Goal: Check status: Check status

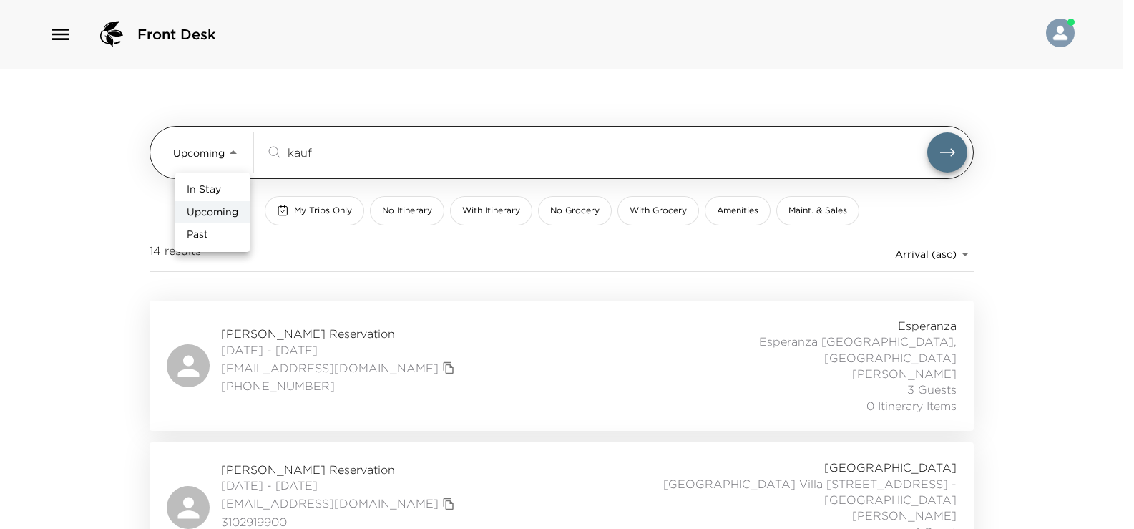
click at [230, 157] on body "Front Desk Upcoming Upcoming kauf ​ My Trips Only No Itinerary With Itinerary N…" at bounding box center [567, 264] width 1134 height 529
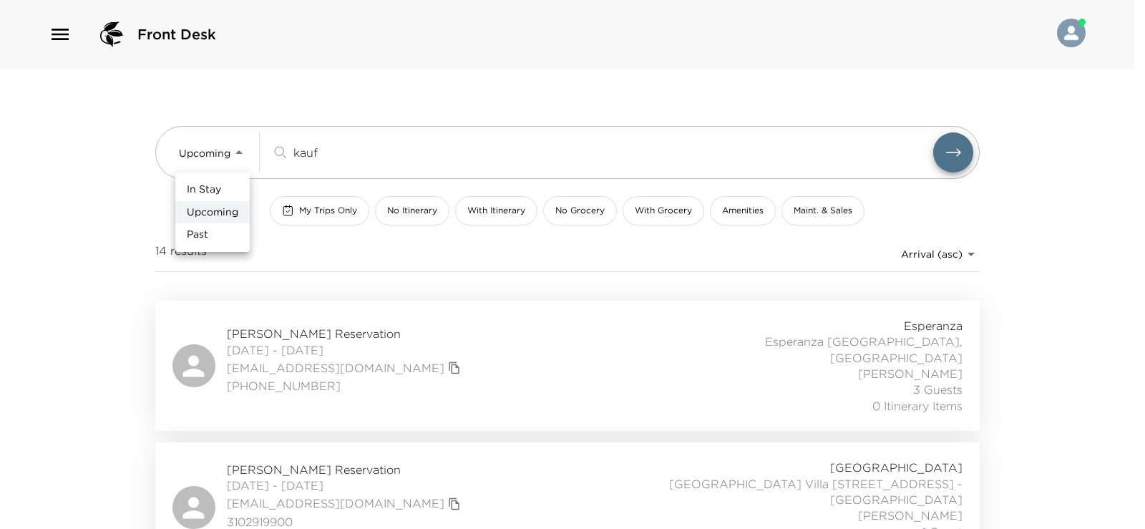
click at [226, 195] on li "In Stay" at bounding box center [212, 189] width 74 height 23
type input "In-Stay"
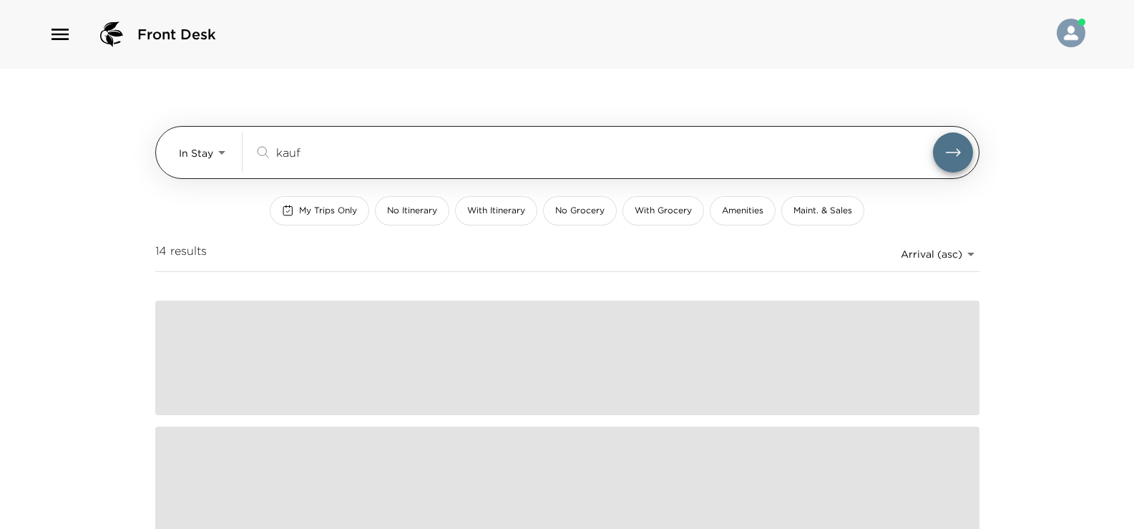
click at [371, 147] on input "kauf" at bounding box center [604, 152] width 657 height 16
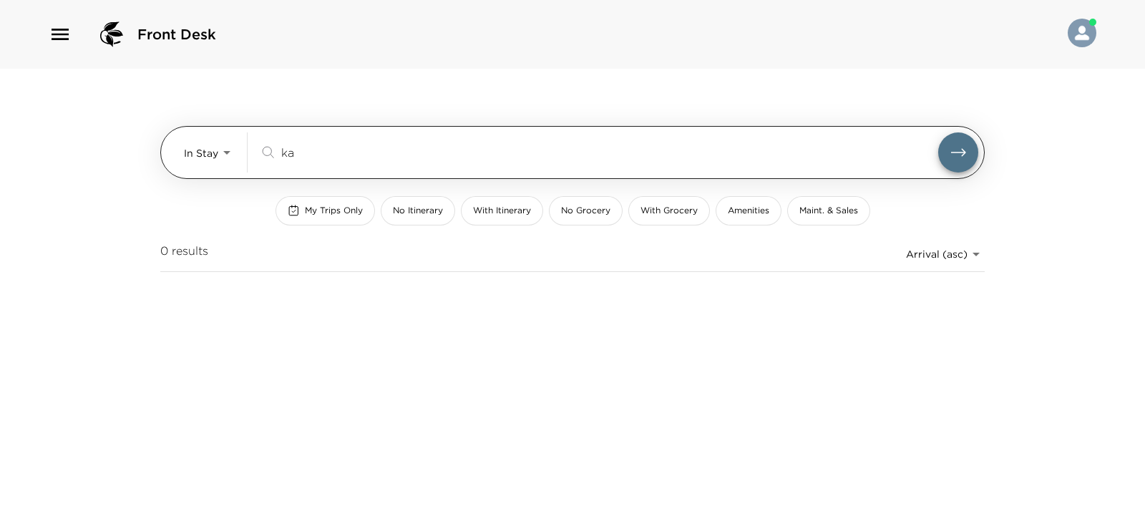
type input "k"
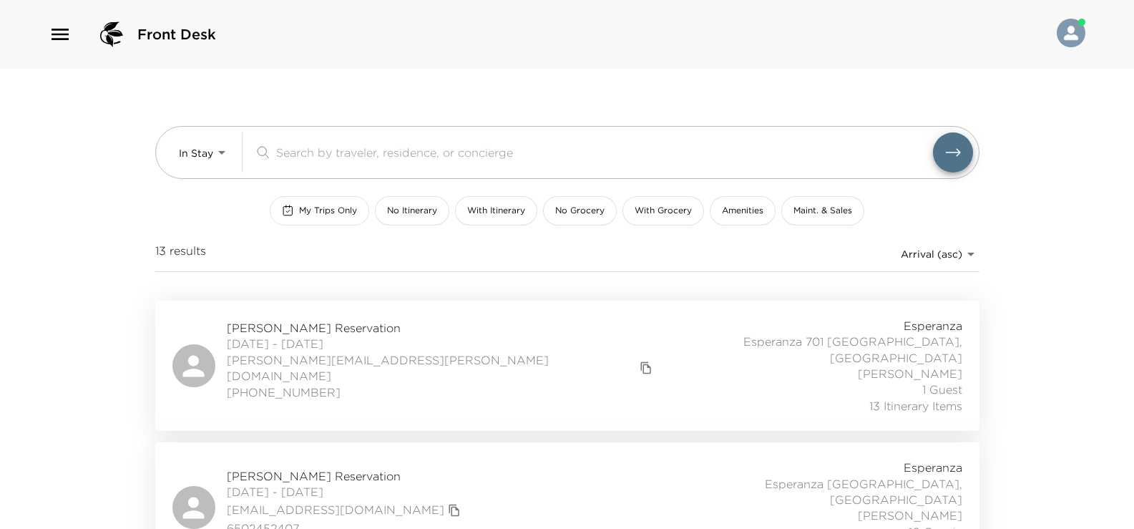
click at [336, 203] on button "My Trips Only" at bounding box center [319, 210] width 99 height 29
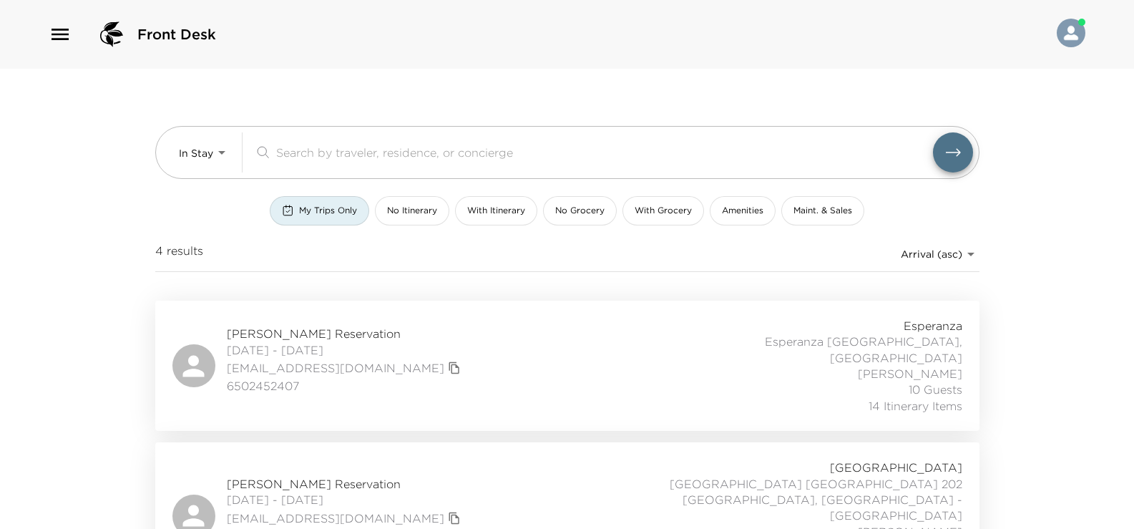
click at [465, 362] on div "Cindy Shove Reservation 09/29/2025 - 10/06/2025 cindyshove@gmail.com 6502452407…" at bounding box center [567, 366] width 790 height 96
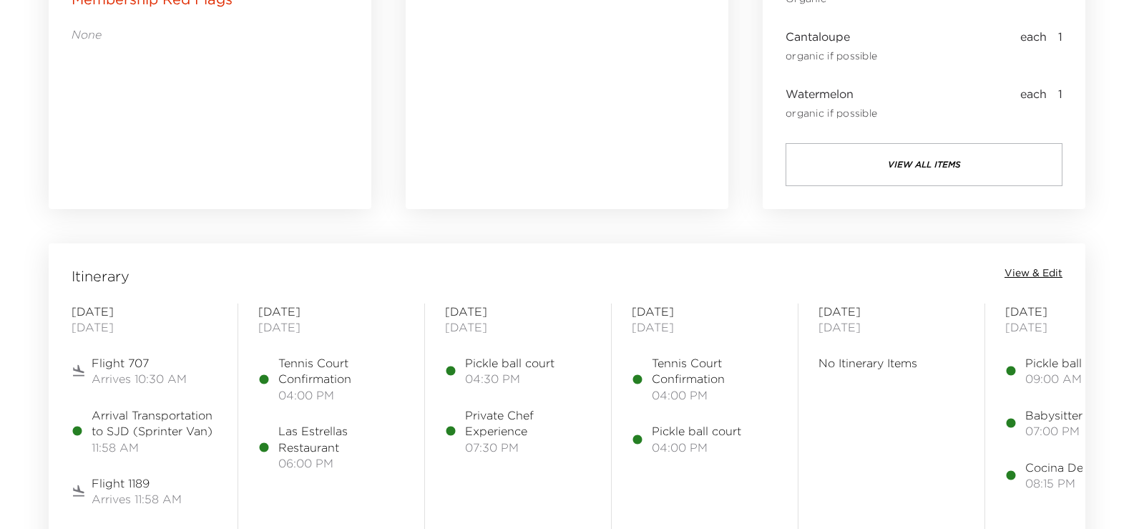
scroll to position [1073, 0]
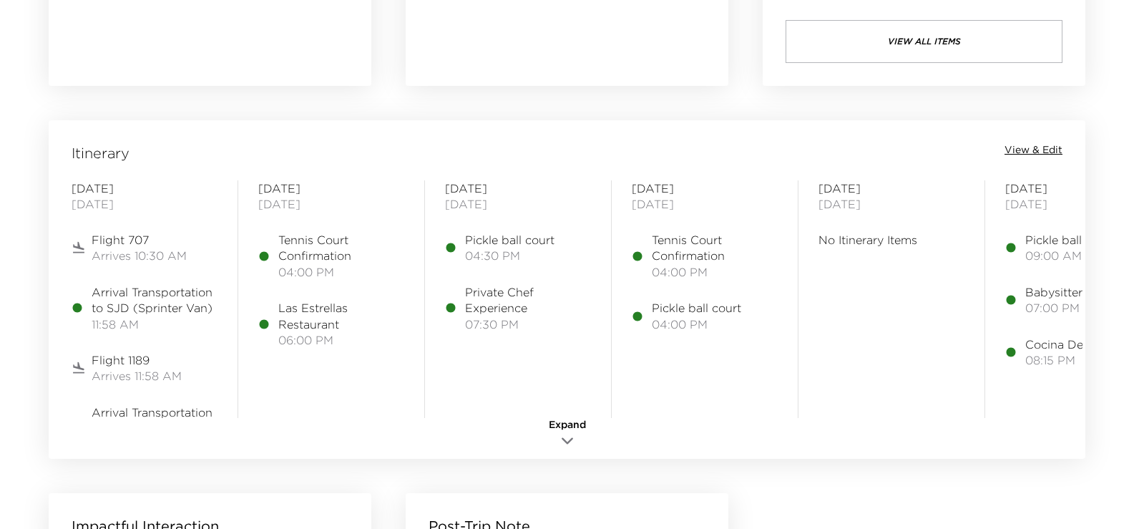
click at [565, 441] on icon "button" at bounding box center [567, 440] width 10 height 5
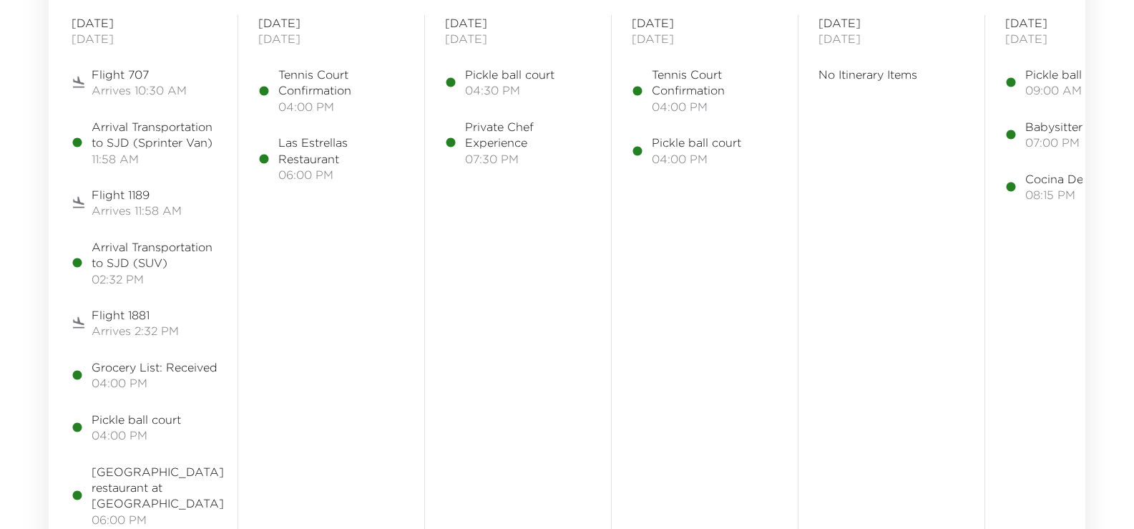
scroll to position [1145, 0]
